Goal: Ask a question

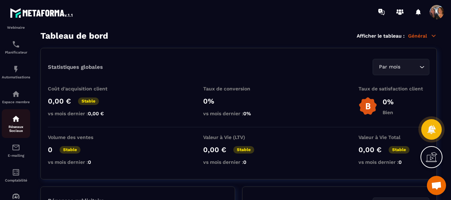
scroll to position [128, 0]
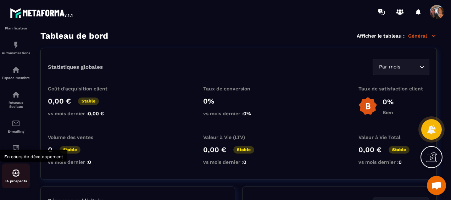
click at [16, 172] on img at bounding box center [16, 173] width 9 height 9
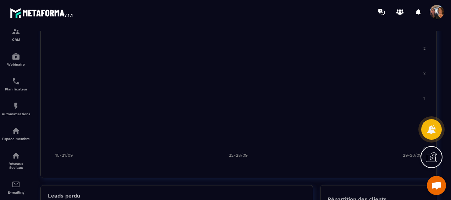
scroll to position [0, 0]
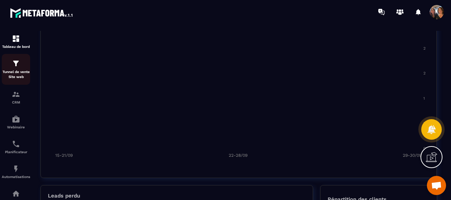
click at [17, 67] on img at bounding box center [16, 63] width 9 height 9
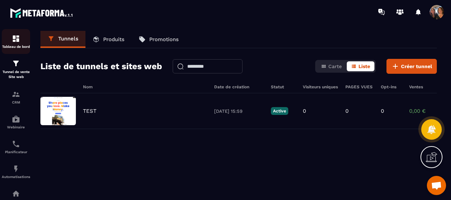
click at [16, 41] on img at bounding box center [16, 38] width 9 height 9
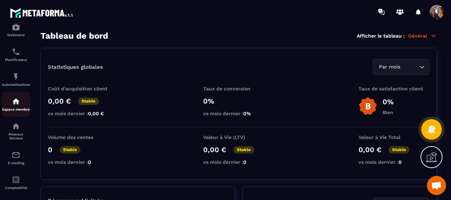
scroll to position [106, 0]
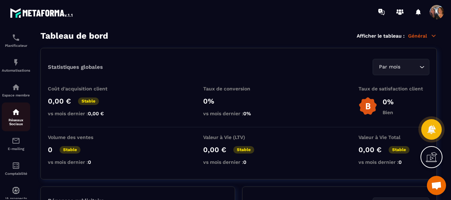
click at [18, 122] on p "Réseaux Sociaux" at bounding box center [16, 122] width 28 height 8
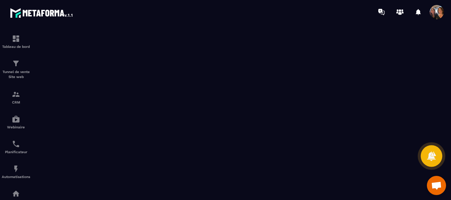
click at [432, 155] on icon at bounding box center [431, 156] width 9 height 10
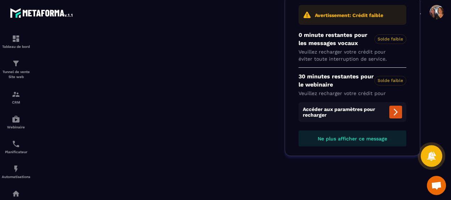
click at [432, 155] on icon at bounding box center [431, 156] width 9 height 10
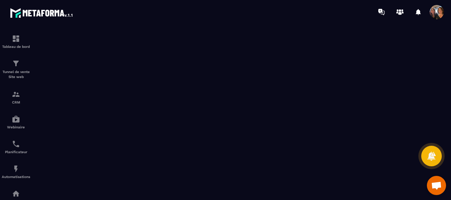
click at [437, 185] on span "Ouvrir le chat" at bounding box center [436, 186] width 11 height 9
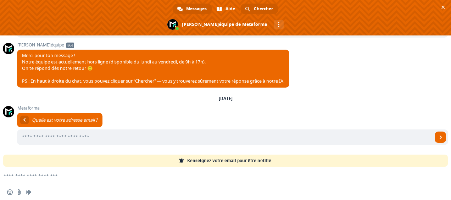
click at [256, 8] on span "Chercher" at bounding box center [263, 9] width 19 height 11
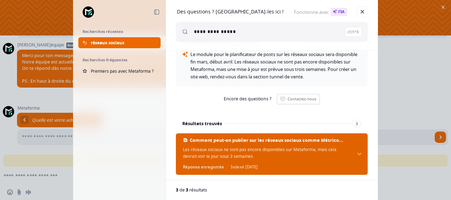
scroll to position [106, 0]
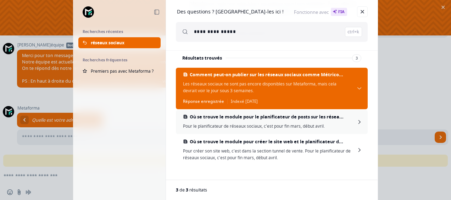
click at [268, 120] on span "Où se trouve le module pour le planificateur de posts sur les réseaux sociaux ?" at bounding box center [268, 117] width 156 height 6
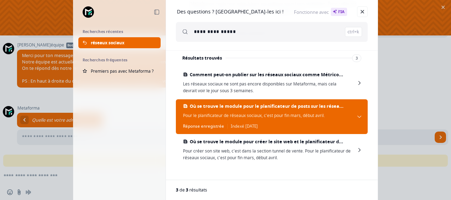
drag, startPoint x: 246, startPoint y: 31, endPoint x: 184, endPoint y: 31, distance: 62.5
click at [184, 31] on div "**********" at bounding box center [272, 32] width 192 height 20
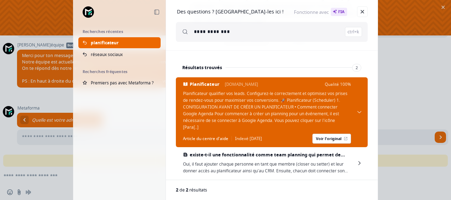
scroll to position [120, 0]
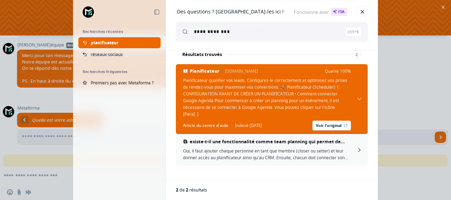
click at [306, 155] on span "Oui, il faut ajouter chaque personne en tant que membre (closer ou setter) et l…" at bounding box center [267, 154] width 168 height 13
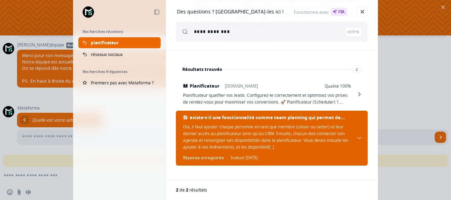
scroll to position [106, 0]
click at [306, 145] on span "Oui, il faut ajouter chaque personne en tant que membre (closer ou setter) et l…" at bounding box center [267, 136] width 168 height 27
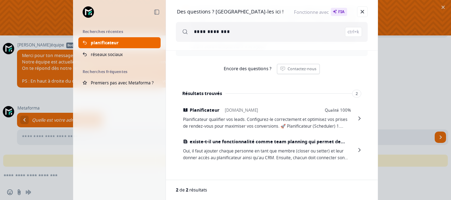
scroll to position [0, 0]
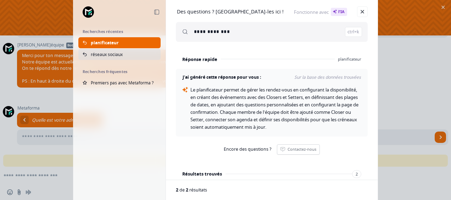
click at [113, 51] on span "réseaux sociaux" at bounding box center [107, 54] width 32 height 6
type input "**********"
